Goal: Task Accomplishment & Management: Complete application form

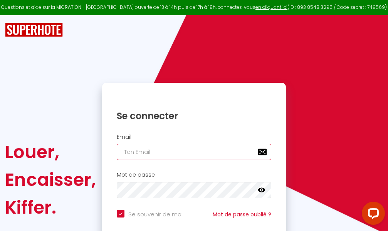
click at [172, 151] on input "email" at bounding box center [194, 152] width 154 height 16
type input "m"
checkbox input "true"
type input "ma"
checkbox input "true"
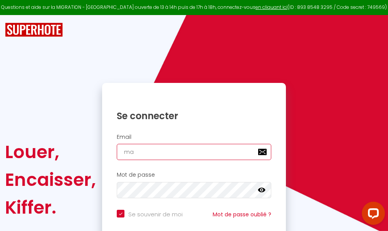
type input "mar"
checkbox input "true"
type input "marc"
checkbox input "true"
type input "marcd"
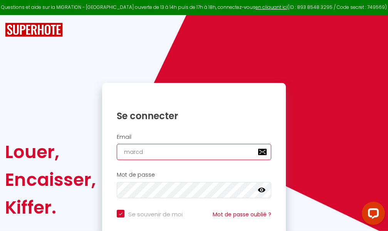
checkbox input "true"
type input "marcdp"
checkbox input "true"
type input "marcdpo"
checkbox input "true"
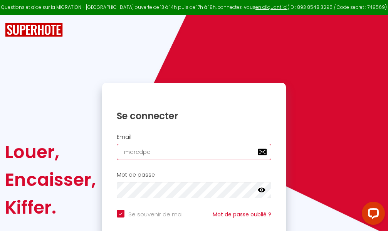
type input "marcdpoz"
checkbox input "true"
type input "marcdpoz."
checkbox input "true"
type input "marcdpoz.l"
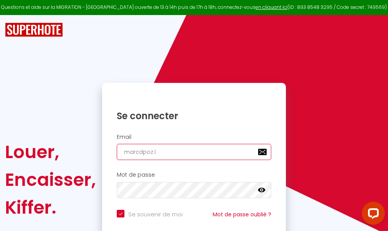
checkbox input "true"
type input "marcdpoz.lo"
checkbox input "true"
type input "marcdpoz.loc"
checkbox input "true"
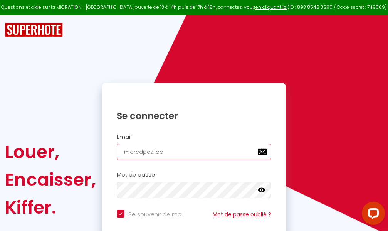
type input "marcdpoz.loca"
checkbox input "true"
type input "marcdpoz.locat"
checkbox input "true"
type input "marcdpoz.locati"
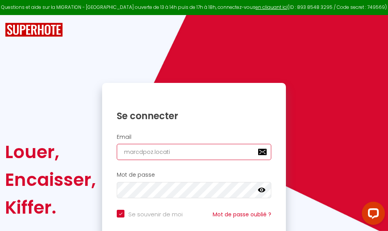
checkbox input "true"
type input "marcdpoz.locatio"
checkbox input "true"
type input "marcdpoz.location"
checkbox input "true"
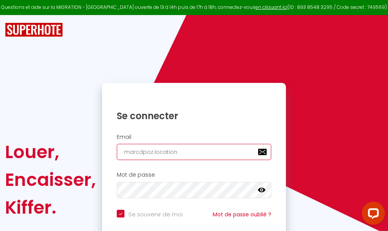
type input "marcdpoz.location@"
checkbox input "true"
type input "marcdpoz.location@g"
checkbox input "true"
type input "marcdpoz.location@gm"
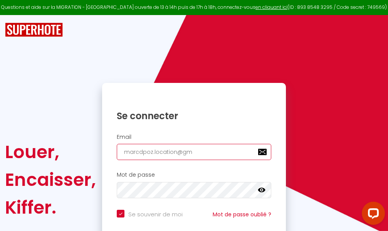
checkbox input "true"
type input "marcdpoz.location@gma"
checkbox input "true"
type input "marcdpoz.location@gmai"
checkbox input "true"
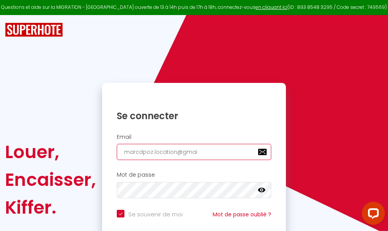
type input "[EMAIL_ADDRESS]"
checkbox input "true"
type input "[EMAIL_ADDRESS]."
checkbox input "true"
type input "marcdpoz.location@gmail.c"
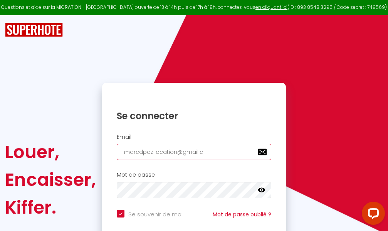
checkbox input "true"
type input "[EMAIL_ADDRESS][DOMAIN_NAME]"
checkbox input "true"
type input "[EMAIL_ADDRESS][DOMAIN_NAME]"
checkbox input "true"
